Goal: Find specific page/section: Find specific page/section

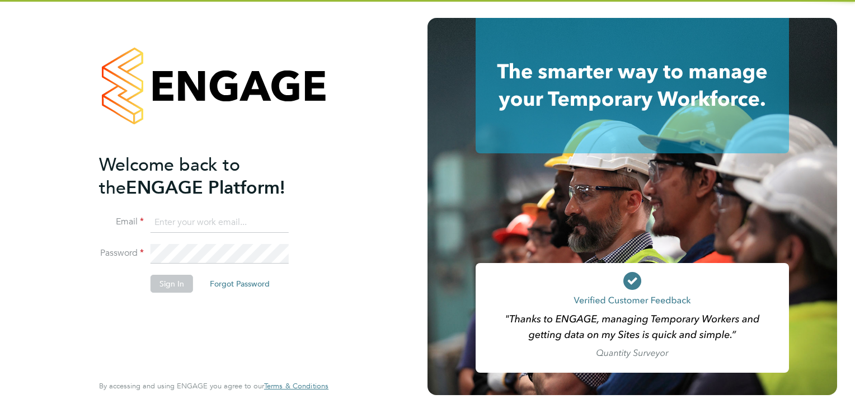
type input "trades@construction-resources.co.uk"
click at [261, 317] on div "Welcome back to the ENGAGE Platform! Email trades@construction-resources.co.uk …" at bounding box center [208, 262] width 218 height 218
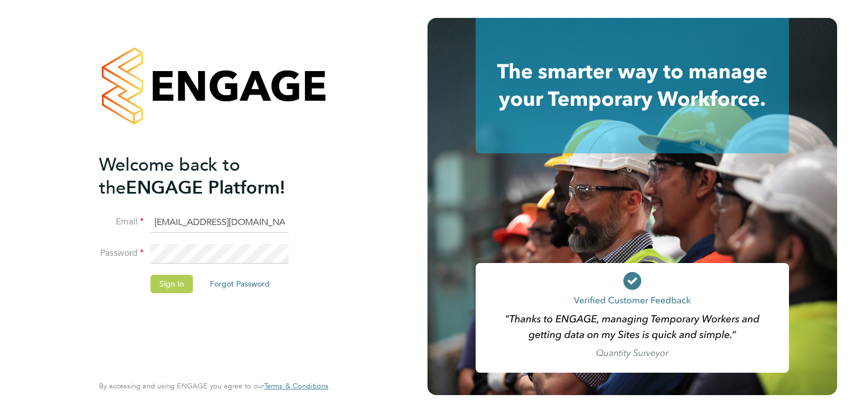
click at [154, 279] on button "Sign In" at bounding box center [171, 284] width 43 height 18
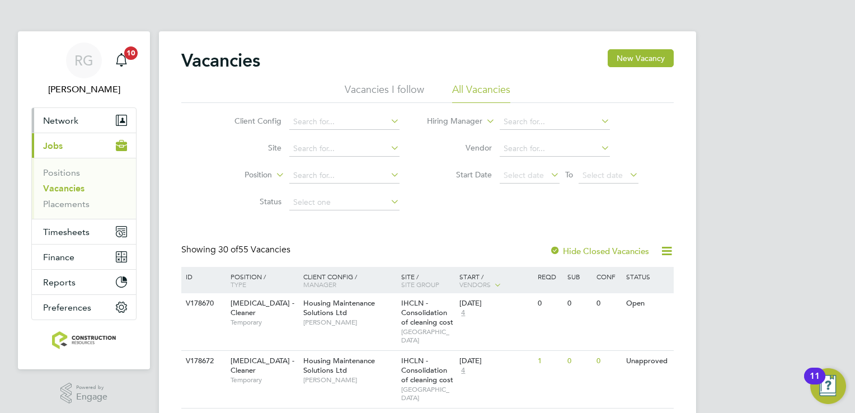
click at [74, 116] on span "Network" at bounding box center [60, 120] width 35 height 11
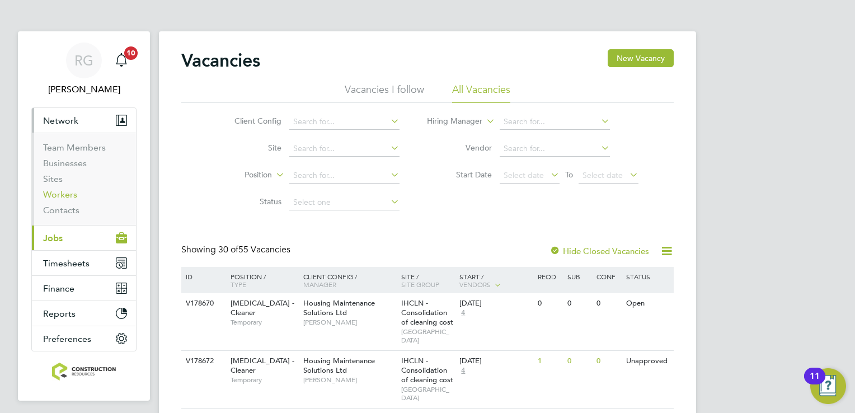
click at [57, 194] on link "Workers" at bounding box center [60, 194] width 34 height 11
